Goal: Task Accomplishment & Management: Manage account settings

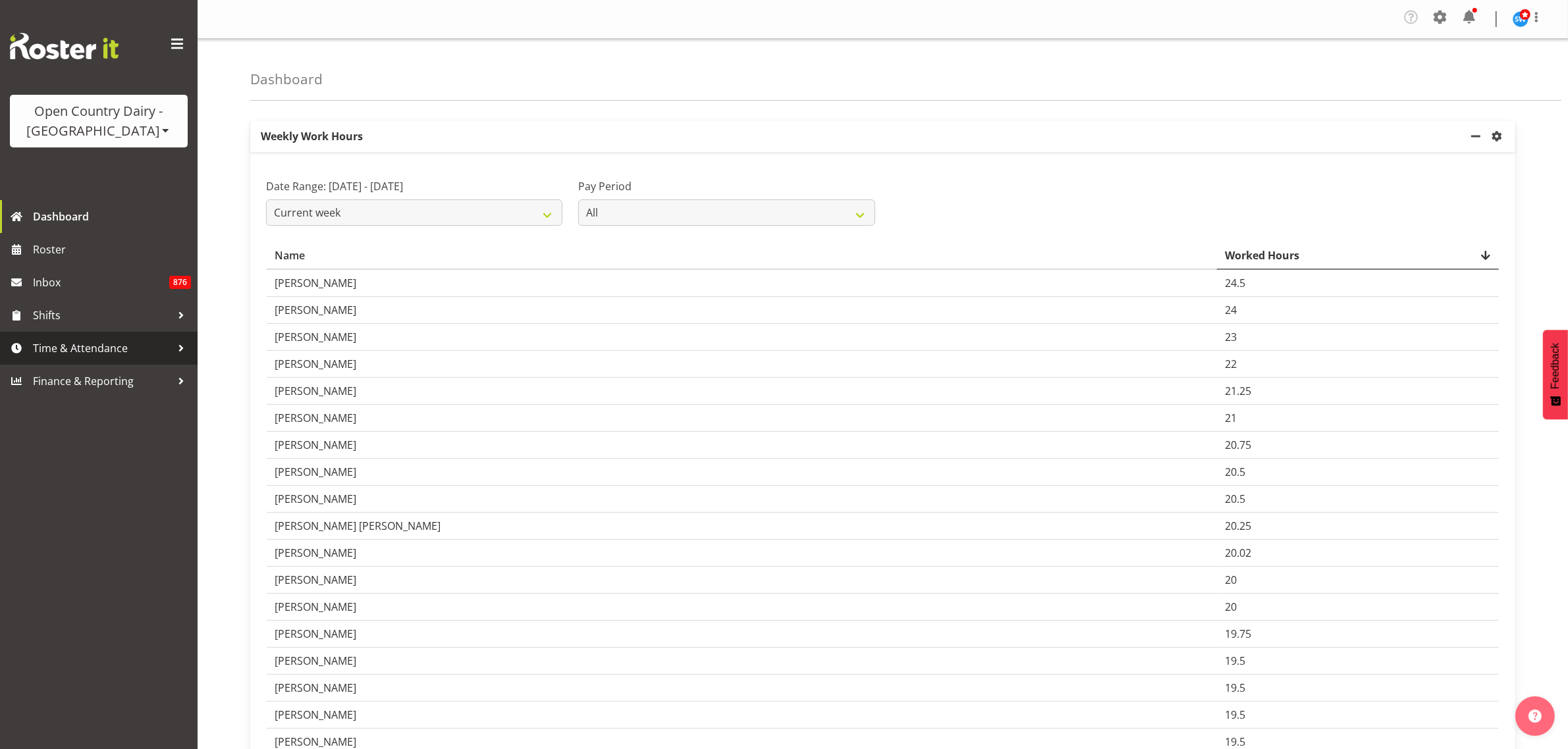
click at [76, 353] on span "Time & Attendance" at bounding box center [102, 348] width 138 height 20
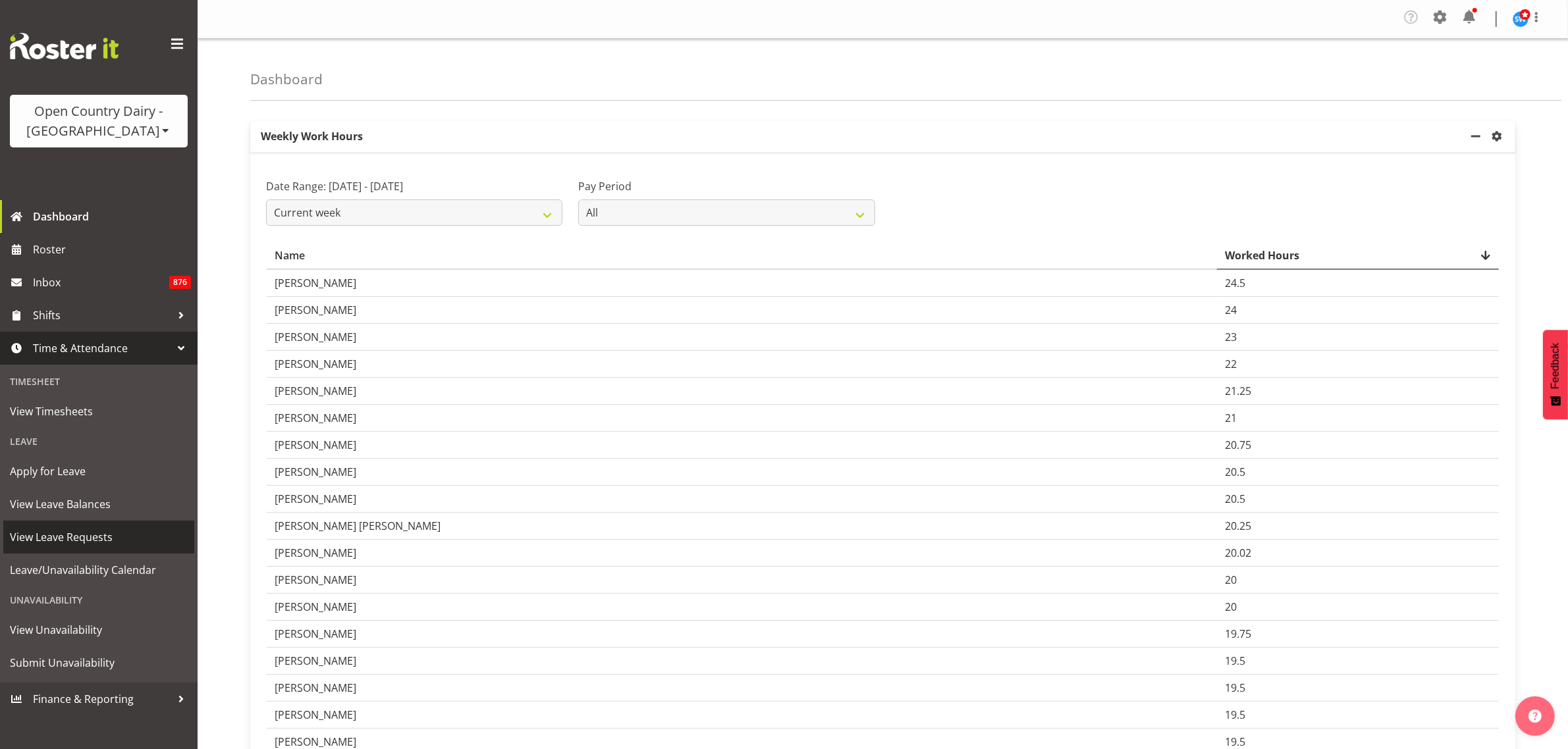
click at [105, 536] on span "View Leave Requests" at bounding box center [99, 537] width 178 height 20
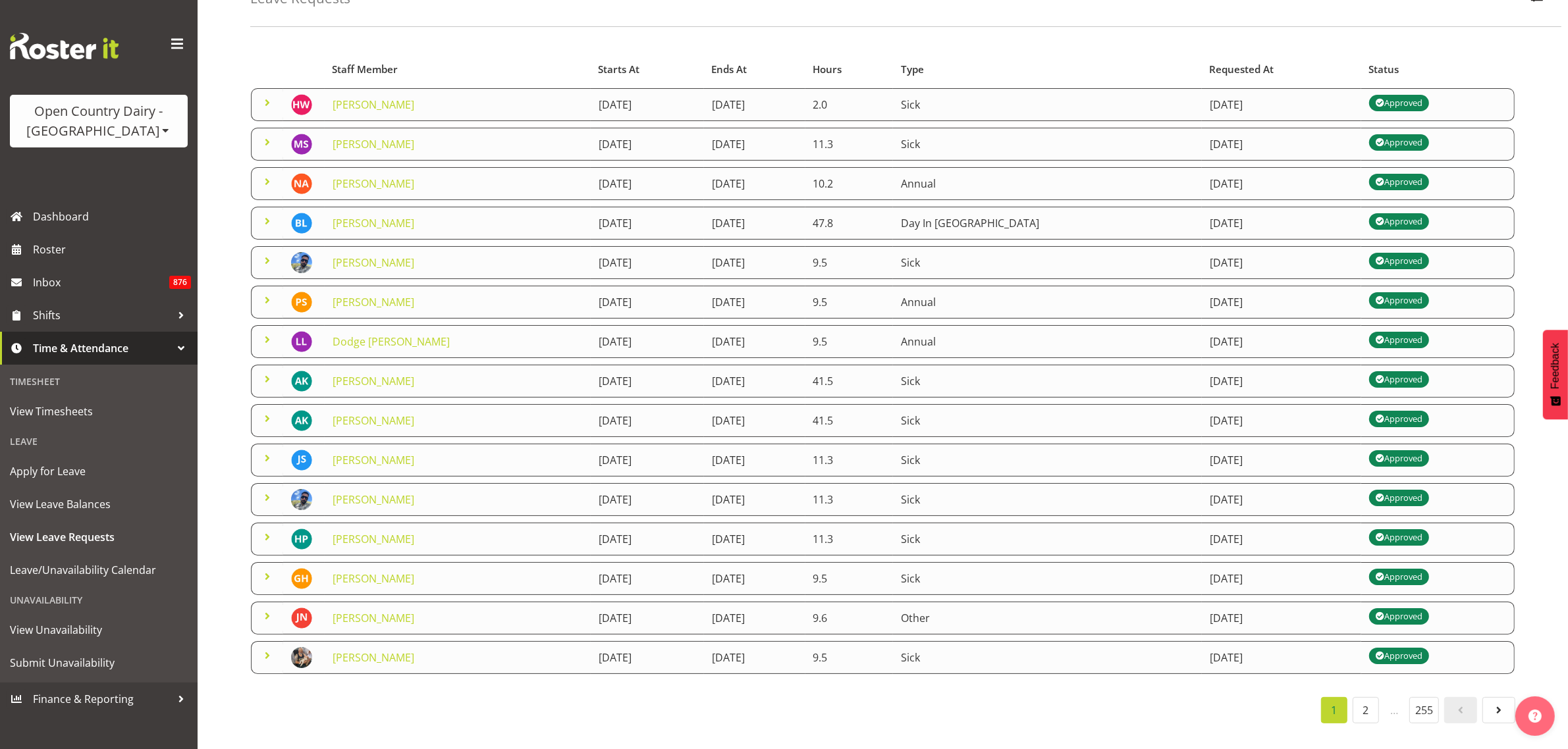
scroll to position [105, 0]
click at [1364, 699] on link "2" at bounding box center [1365, 710] width 26 height 26
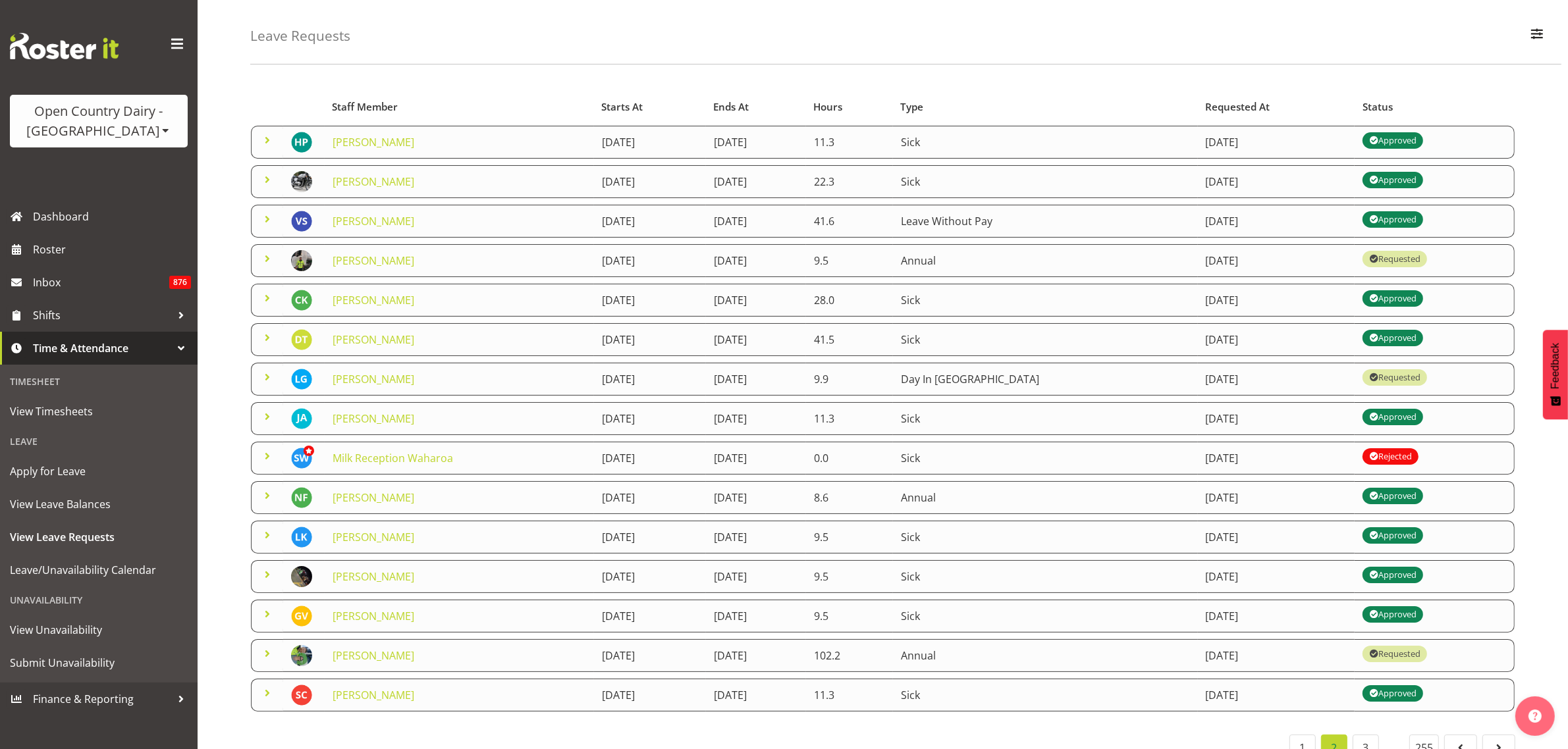
scroll to position [0, 0]
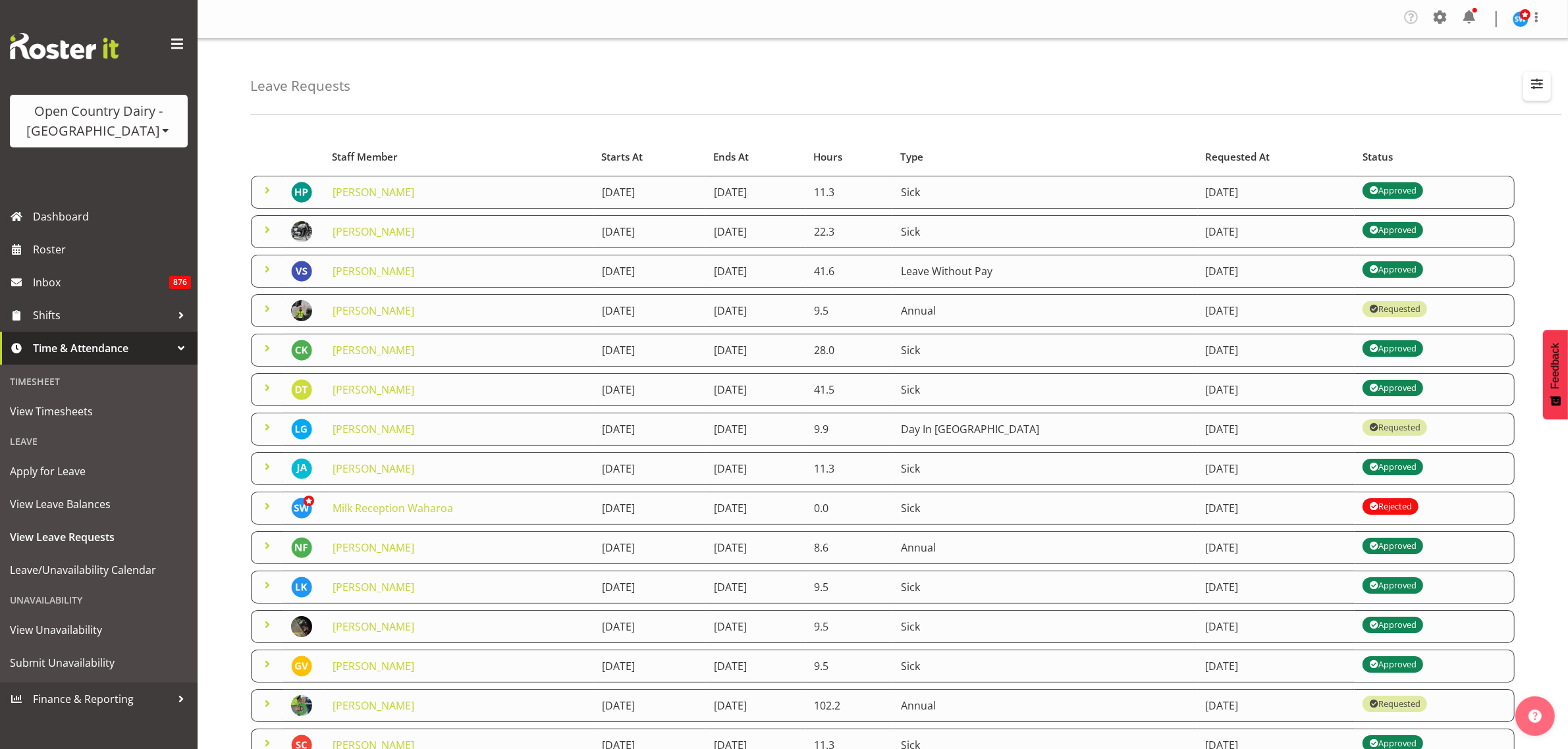
click at [1538, 88] on span "button" at bounding box center [1537, 83] width 17 height 17
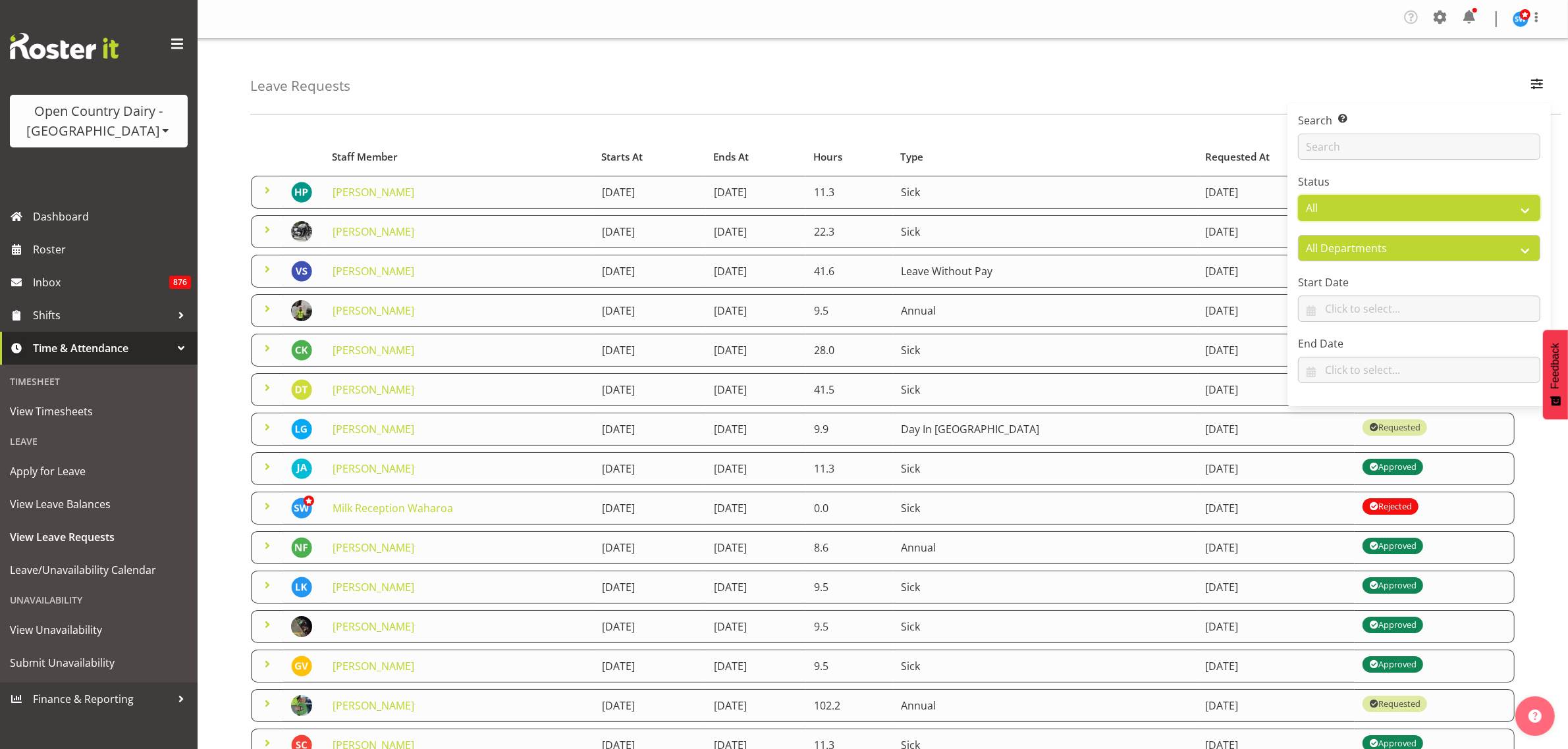
click at [1509, 206] on select "All Approved Requested Unapproved" at bounding box center [1419, 208] width 242 height 26
click at [1509, 202] on select "All Approved Requested Unapproved" at bounding box center [1419, 208] width 242 height 26
click at [1298, 195] on select "All Approved Requested Unapproved" at bounding box center [1419, 208] width 242 height 26
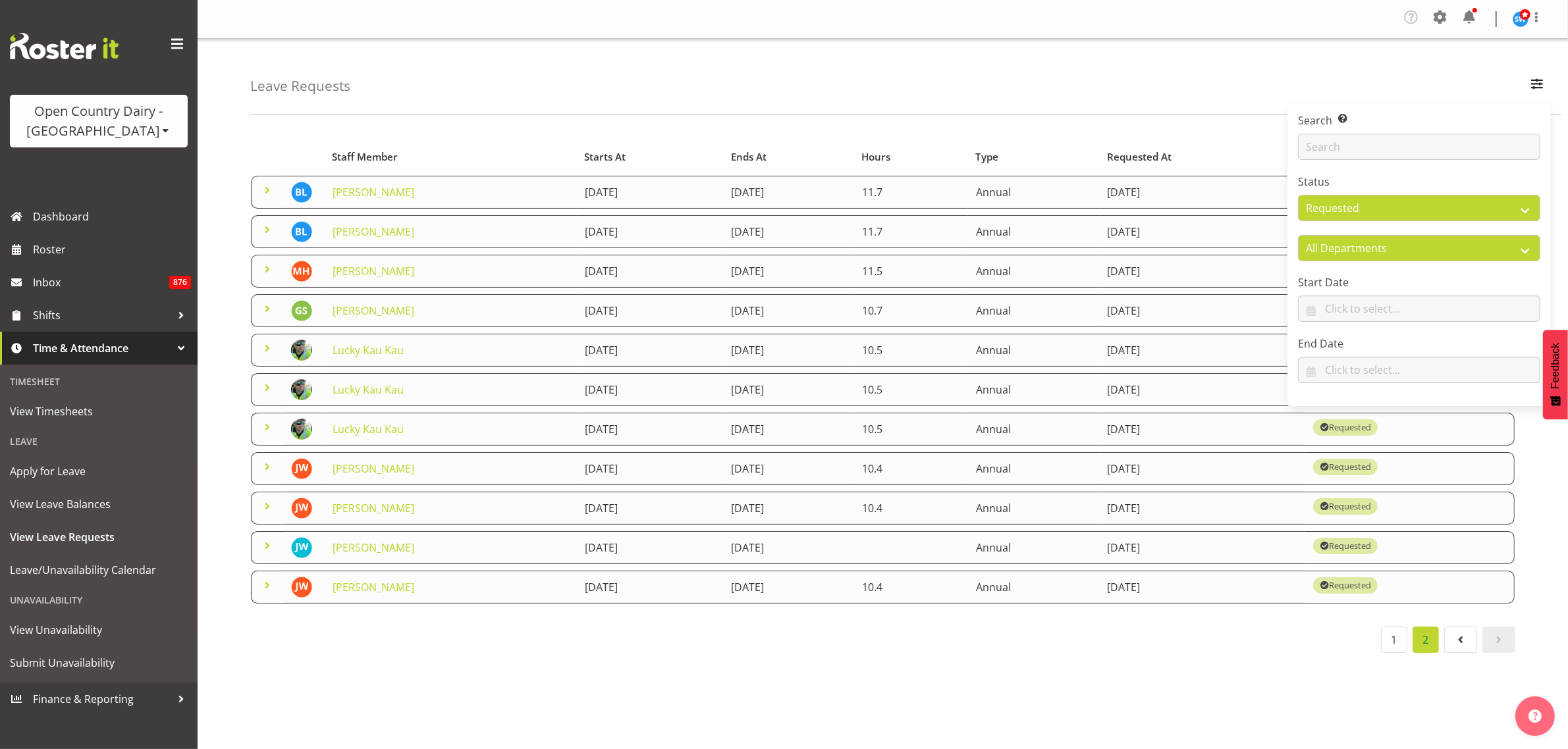
click at [1085, 697] on div "Company Settings Roles & Skills Tasks Jobs Employees Locations & Departments Ac…" at bounding box center [883, 374] width 1370 height 749
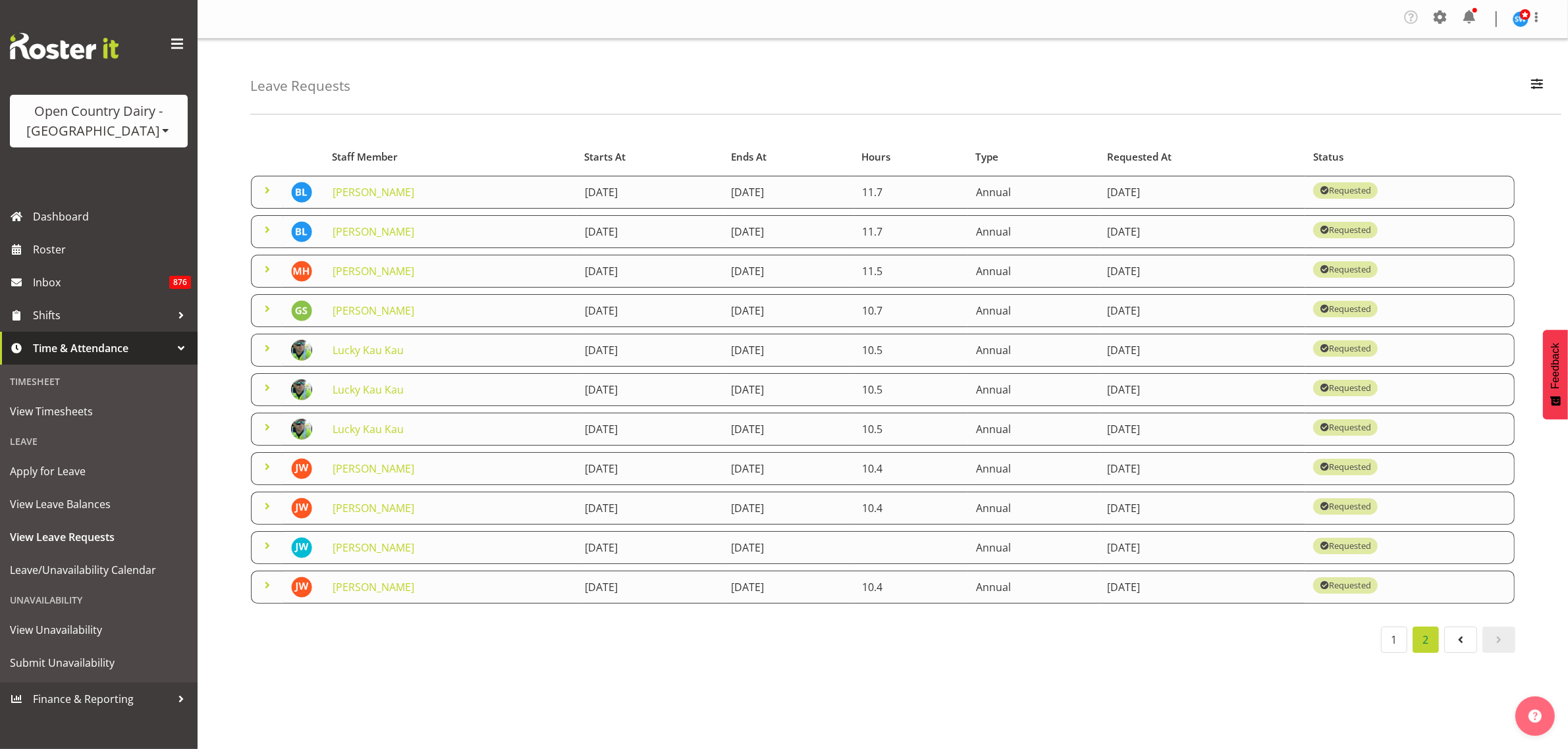
click at [271, 430] on span at bounding box center [267, 427] width 16 height 16
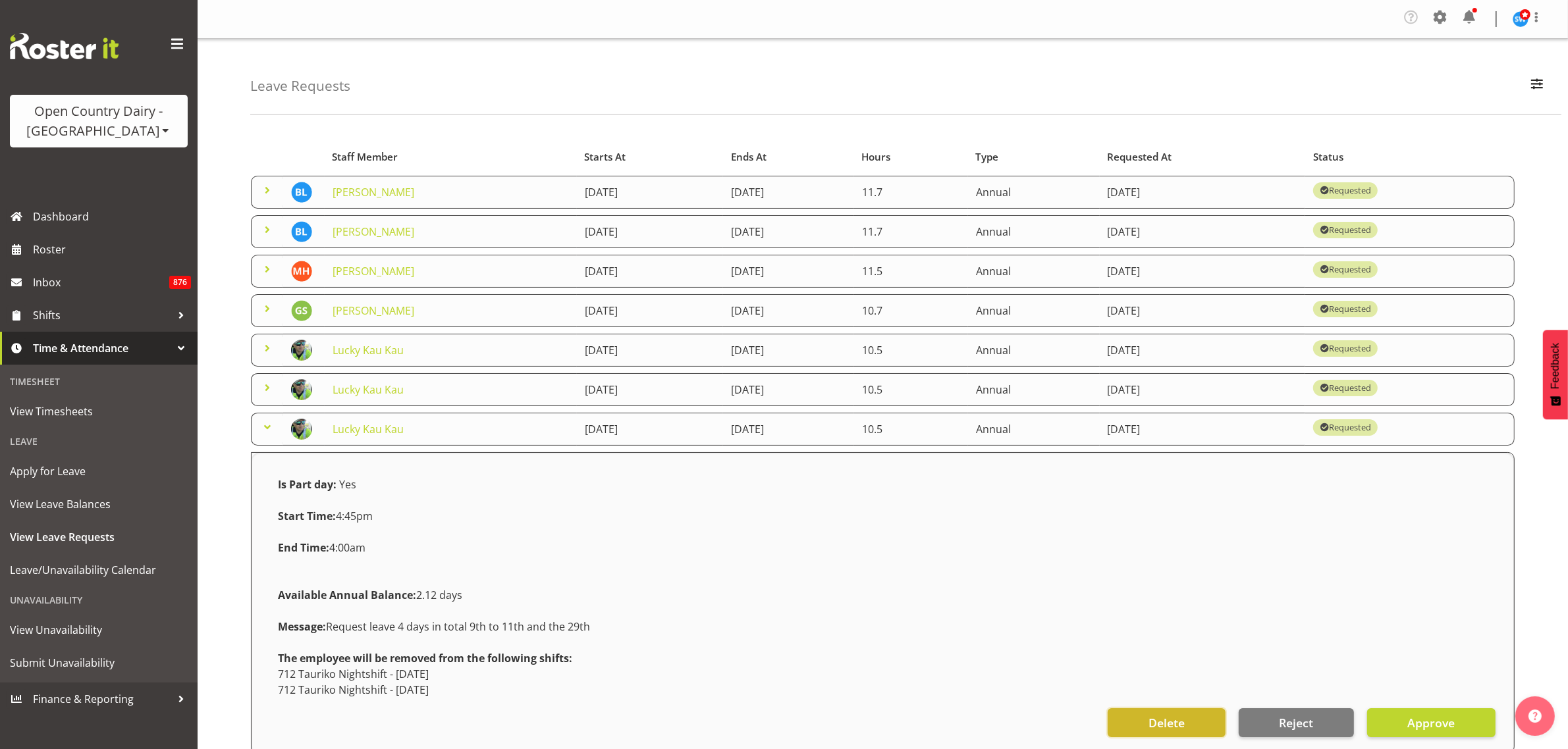
click at [1160, 718] on span "Delete" at bounding box center [1166, 723] width 36 height 17
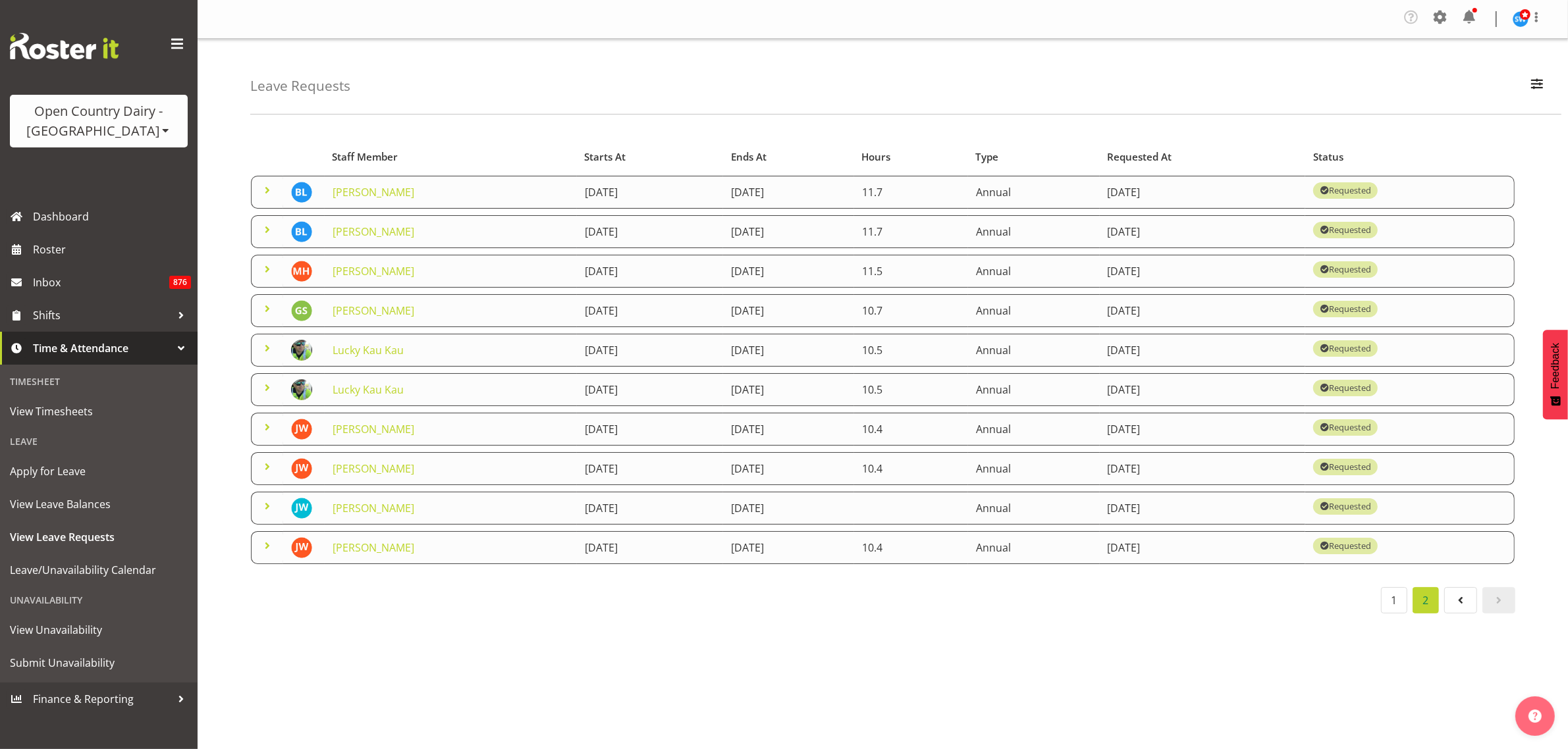
click at [266, 313] on span at bounding box center [267, 309] width 16 height 16
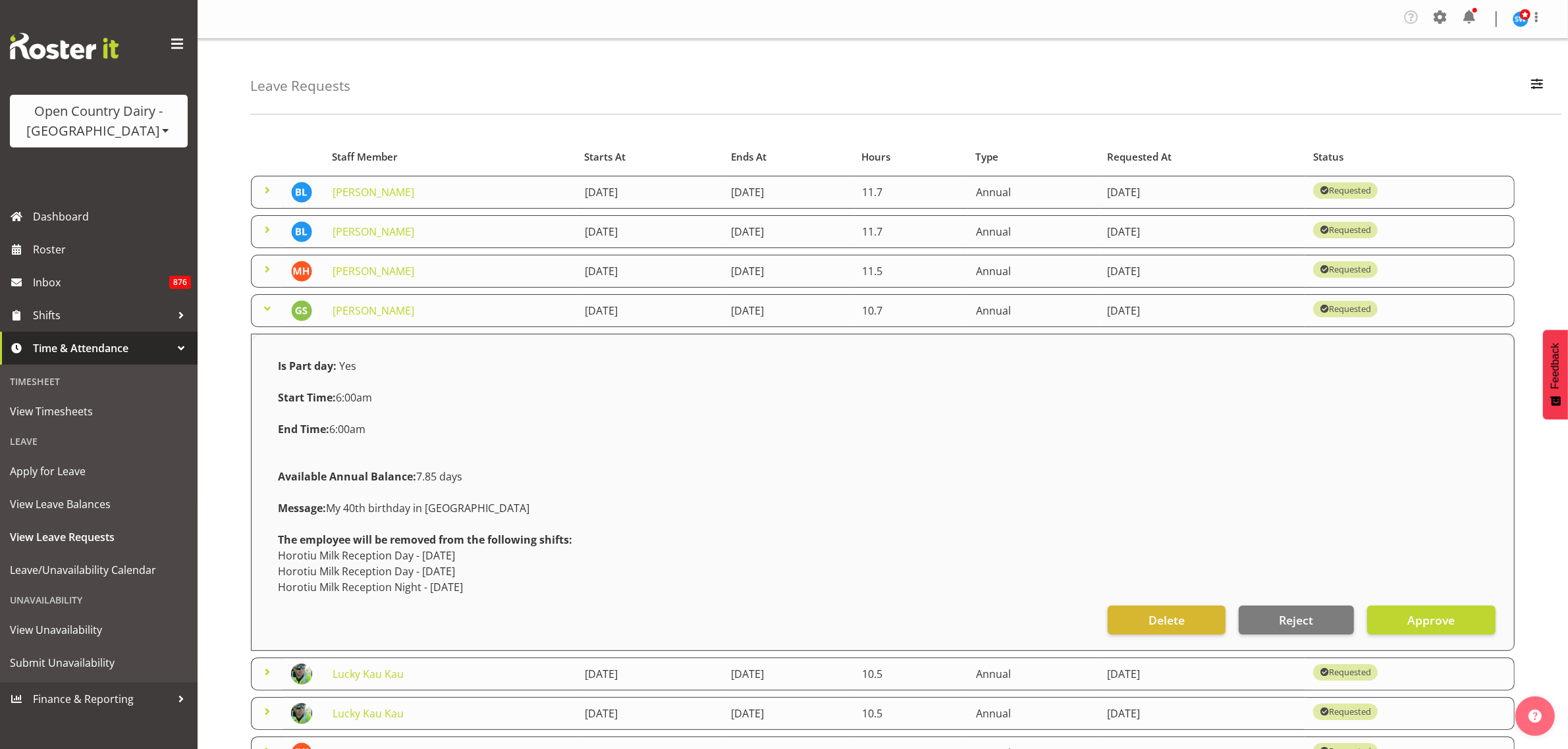
click at [266, 313] on span at bounding box center [267, 309] width 16 height 16
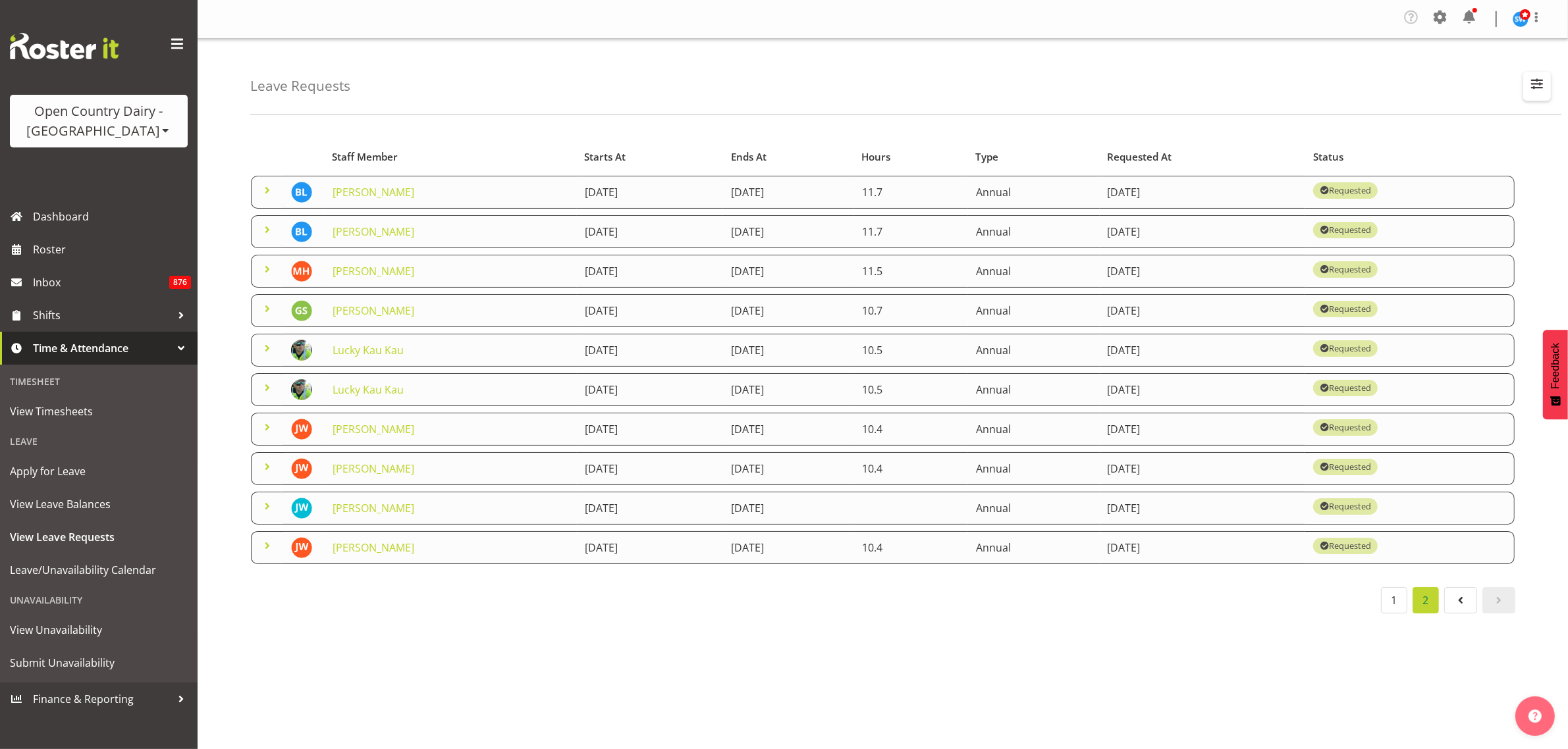
click at [1531, 86] on span "button" at bounding box center [1537, 83] width 17 height 17
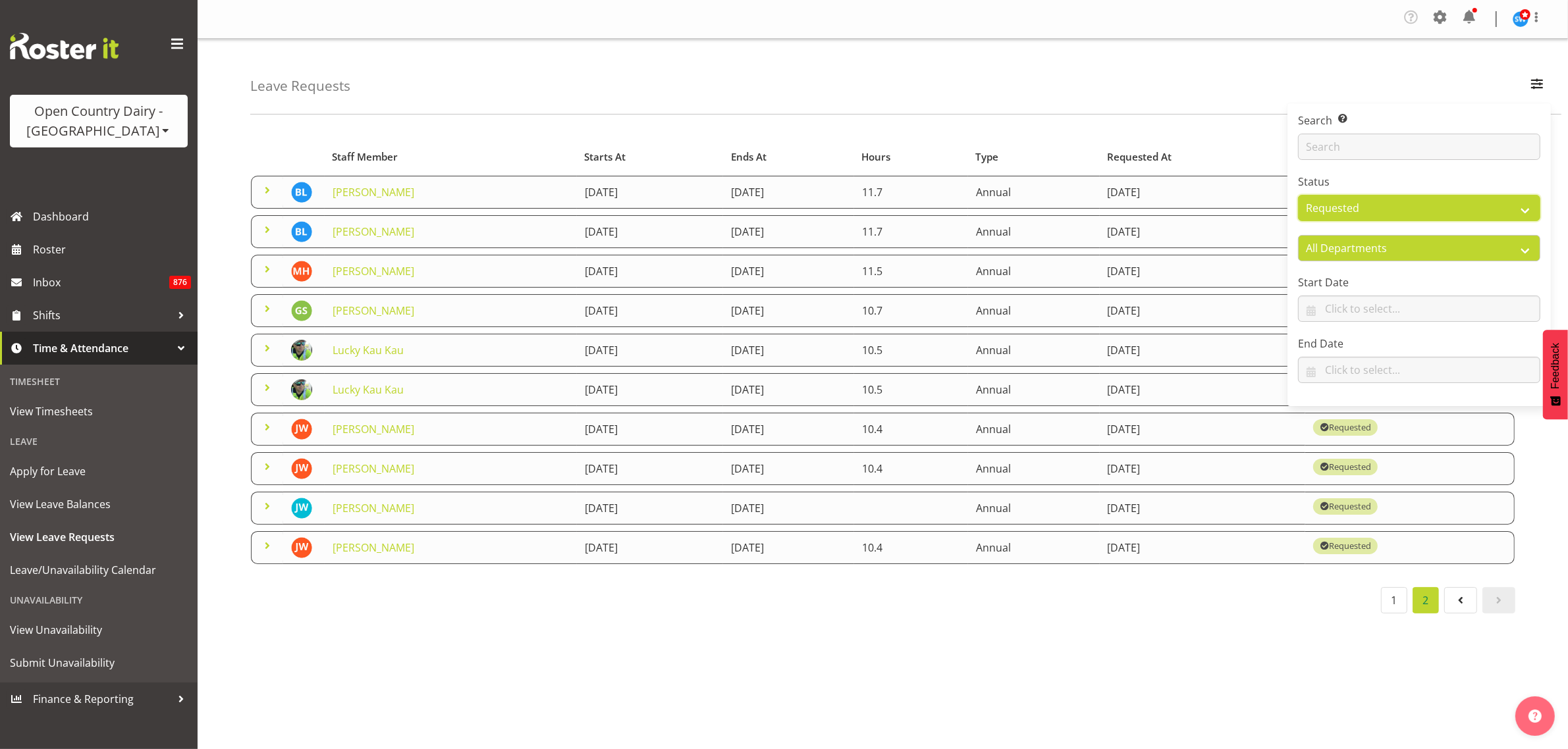
click at [1510, 211] on select "All Approved Requested Unapproved" at bounding box center [1419, 208] width 242 height 26
select select "approved"
click at [1298, 195] on select "All Approved Requested Unapproved" at bounding box center [1419, 208] width 242 height 26
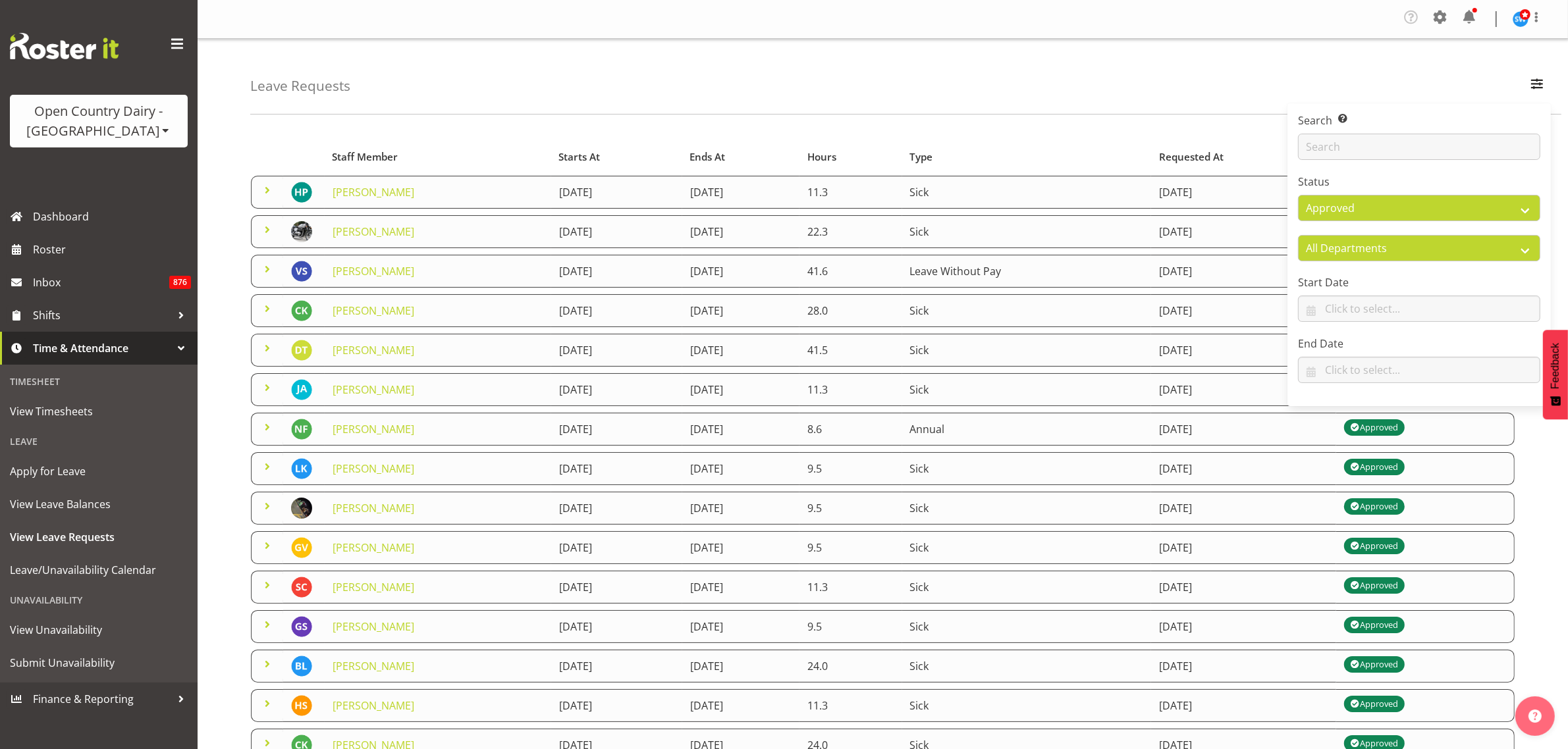
click at [916, 117] on div "Leave Requests Search Search for a particular employee Status All Approved Requ…" at bounding box center [883, 437] width 1370 height 798
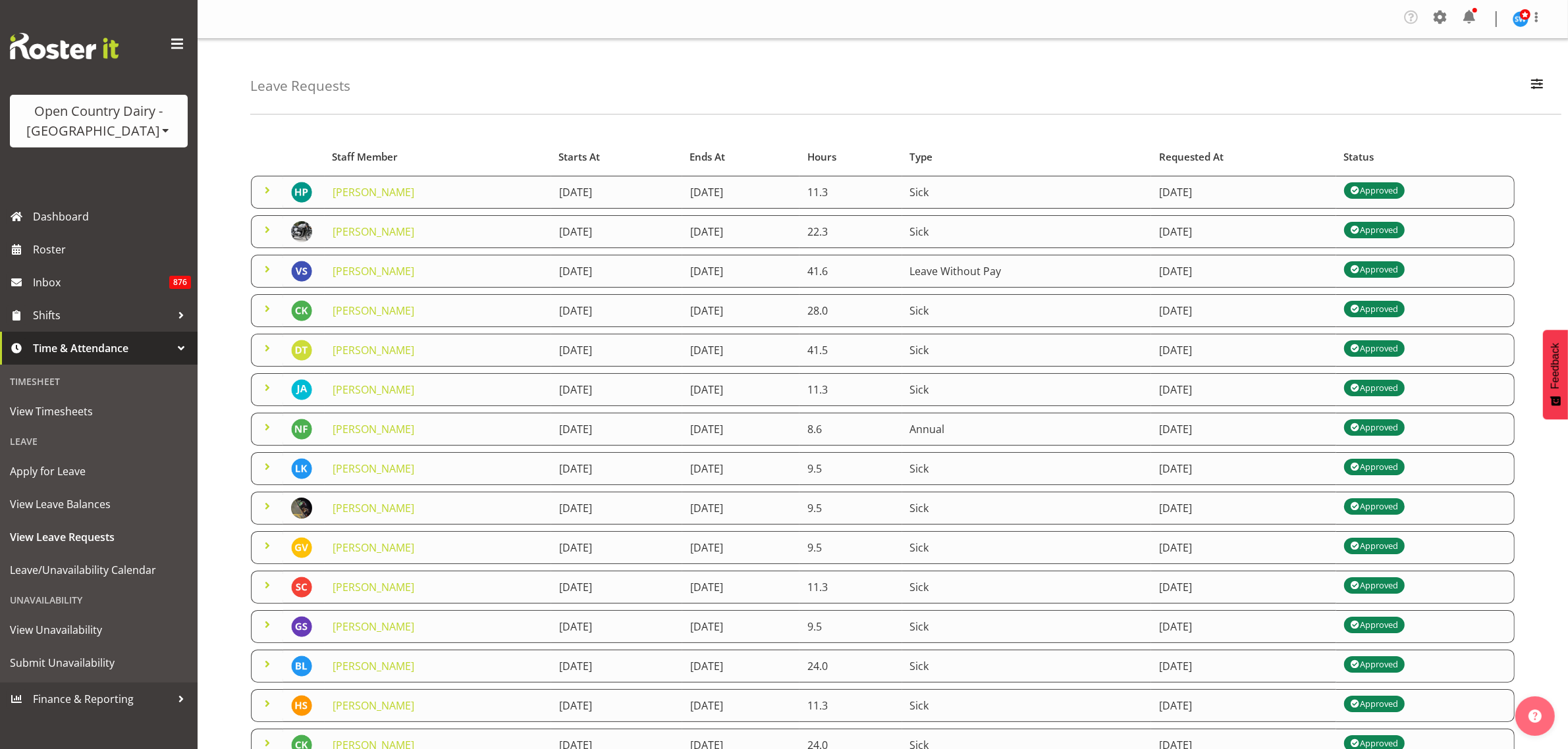
click at [261, 271] on span at bounding box center [267, 269] width 16 height 16
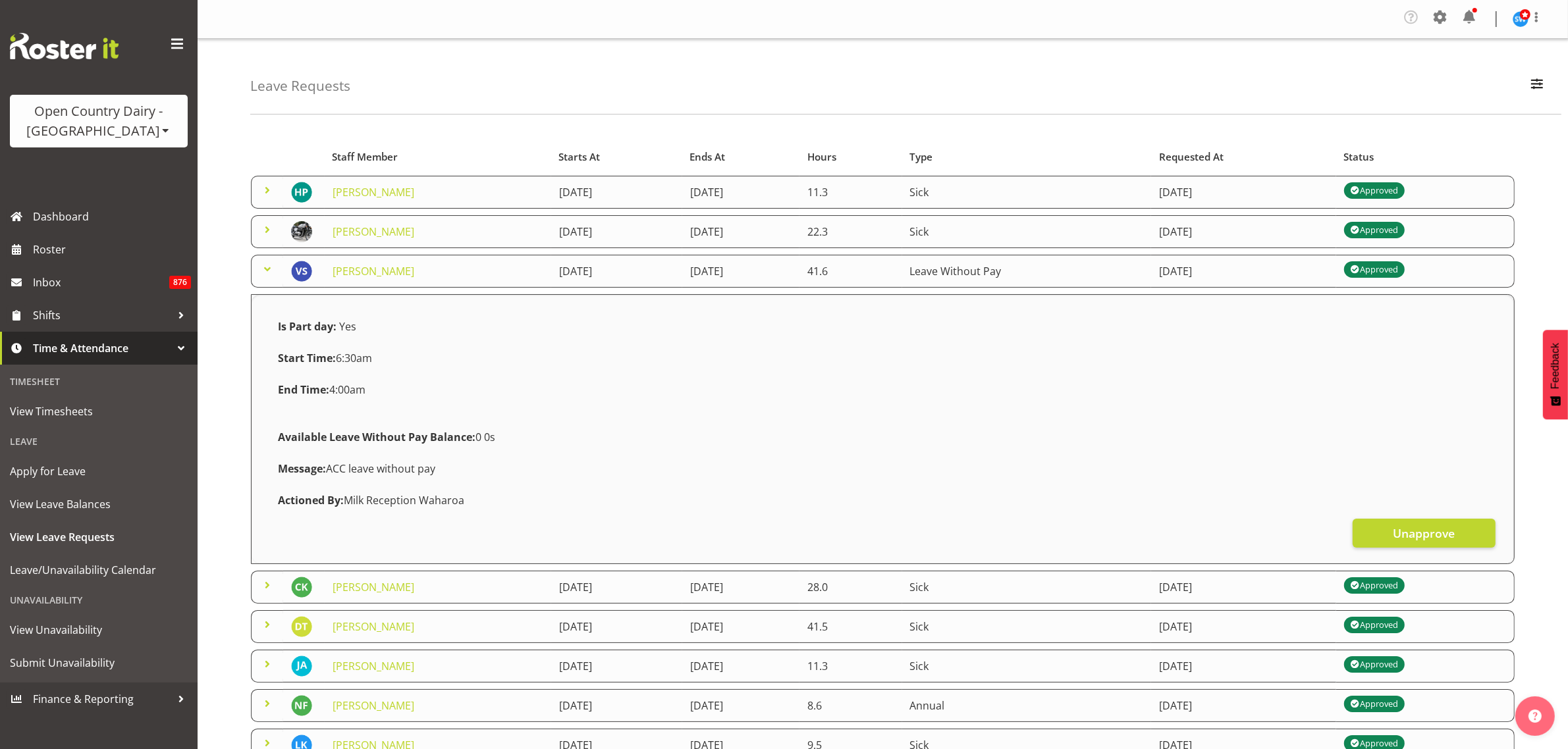
click at [261, 271] on span at bounding box center [267, 269] width 16 height 16
